Goal: Obtain resource: Obtain resource

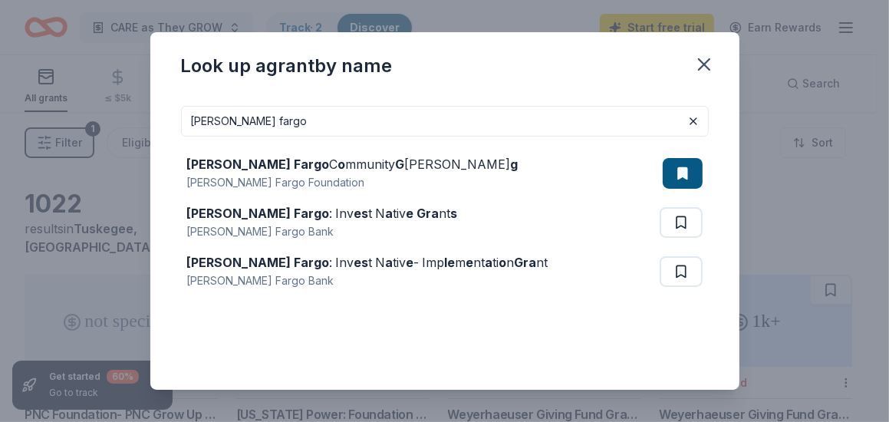
drag, startPoint x: 190, startPoint y: 126, endPoint x: 258, endPoint y: 121, distance: 67.6
click at [258, 121] on input "wells fargo" at bounding box center [444, 121] width 527 height 31
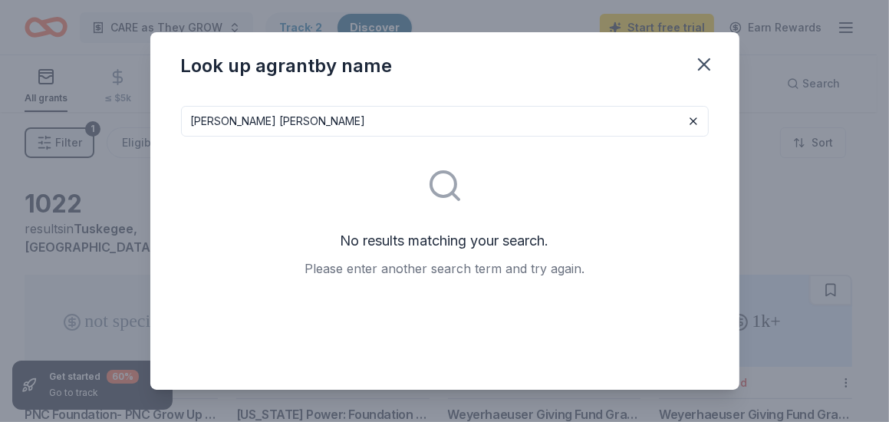
click at [299, 123] on input "James joseph ford" at bounding box center [444, 121] width 527 height 31
type input "James joseph ford foundation"
click at [700, 61] on icon "button" at bounding box center [703, 64] width 11 height 11
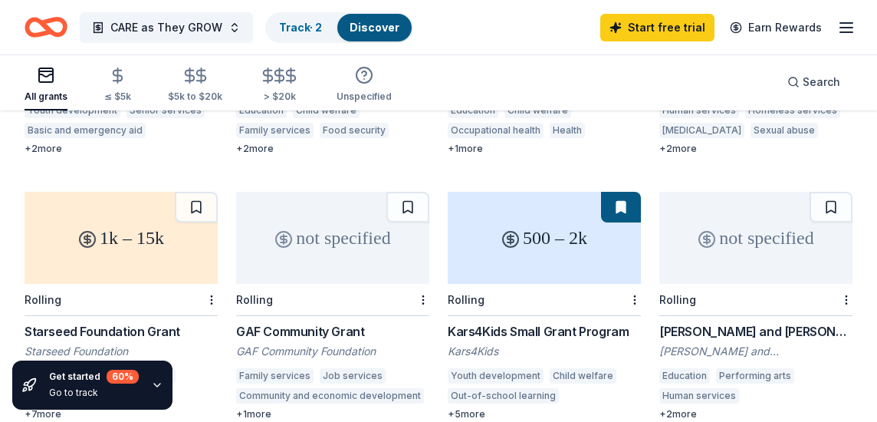
scroll to position [645, 0]
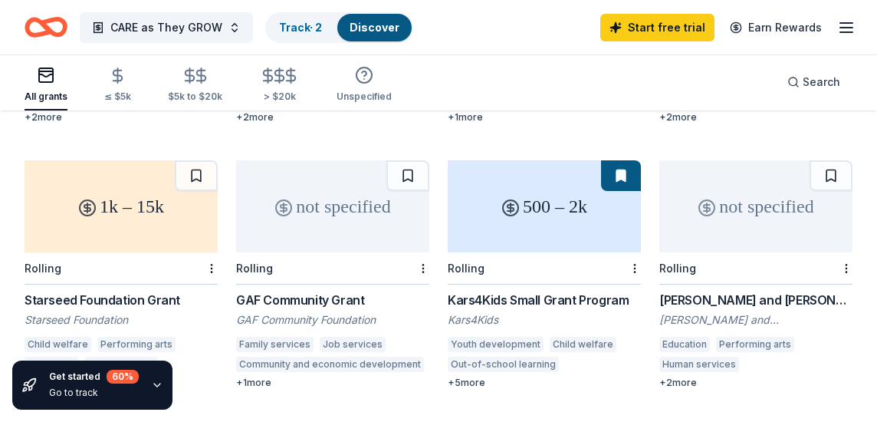
click at [121, 212] on div "1k – 15k" at bounding box center [121, 206] width 193 height 92
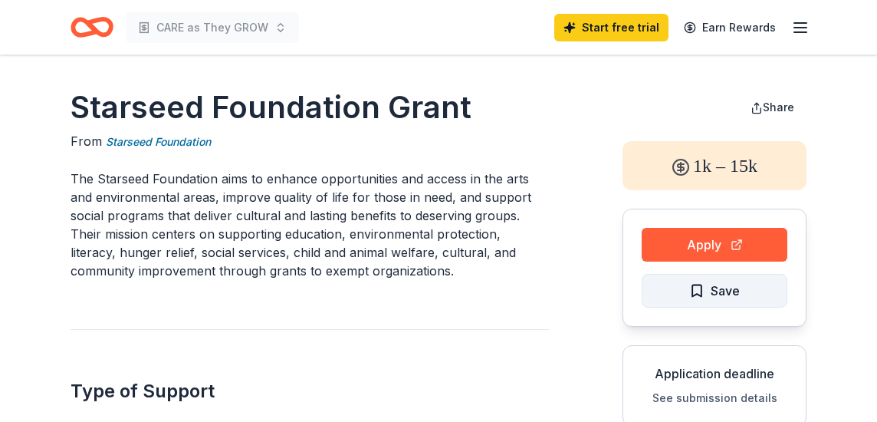
click at [697, 285] on span "Save" at bounding box center [714, 291] width 51 height 20
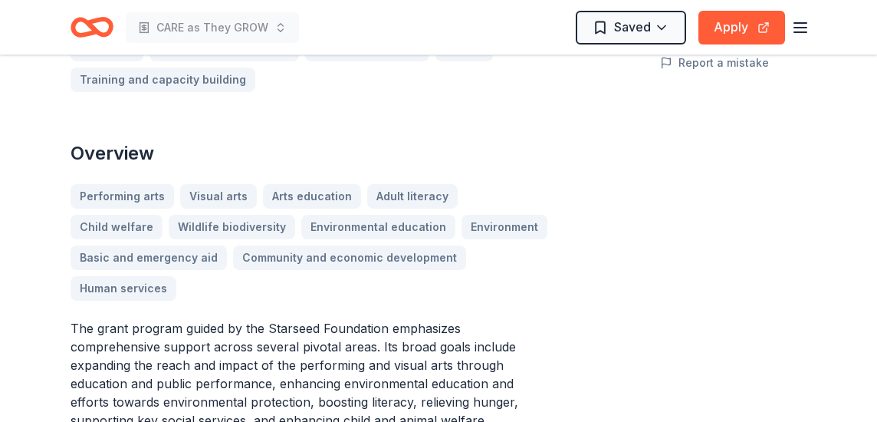
scroll to position [367, 0]
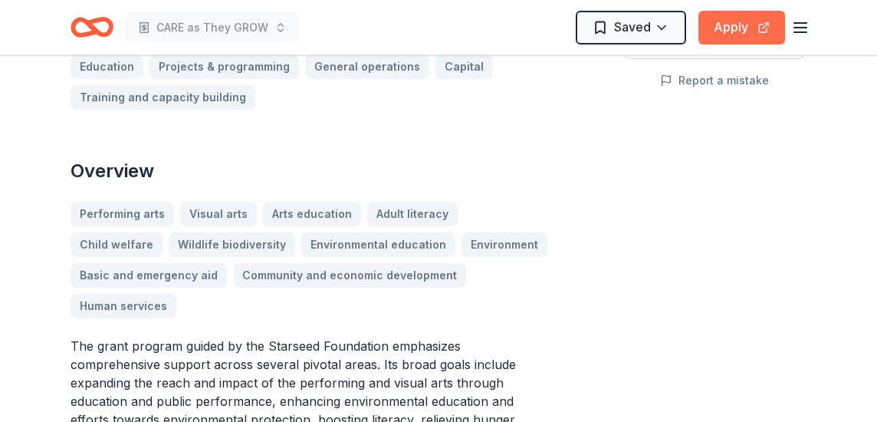
click at [735, 24] on button "Apply" at bounding box center [741, 28] width 87 height 34
